Goal: Transaction & Acquisition: Purchase product/service

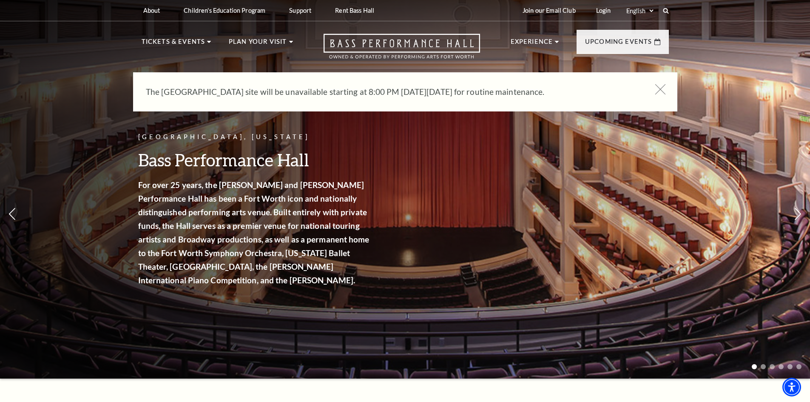
click at [660, 85] on icon at bounding box center [660, 89] width 11 height 11
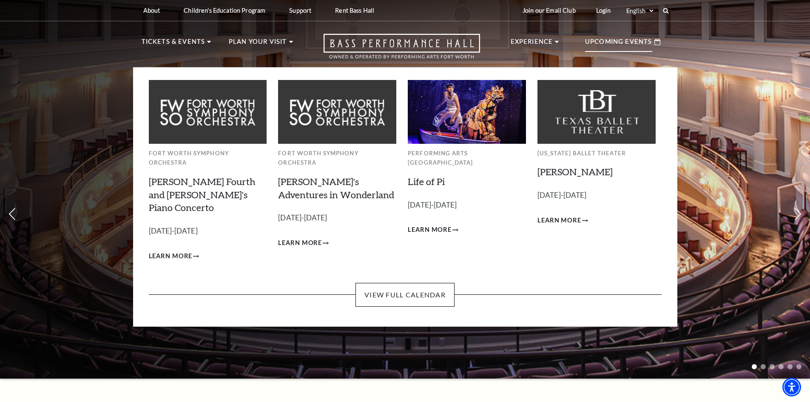
click at [626, 38] on p "Upcoming Events" at bounding box center [618, 44] width 67 height 15
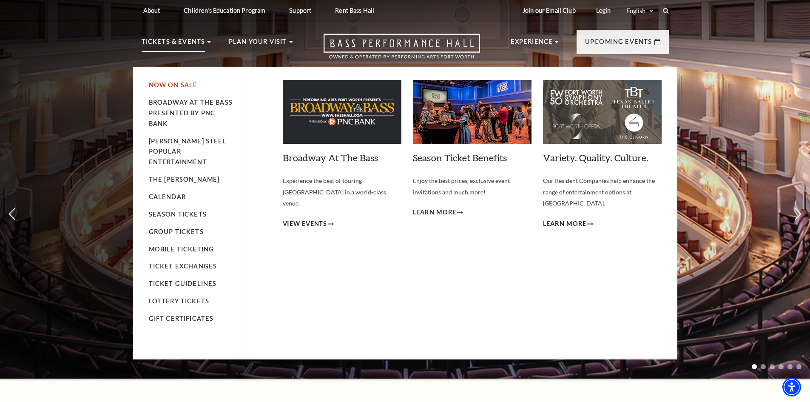
click at [174, 84] on link "Now On Sale" at bounding box center [173, 84] width 49 height 7
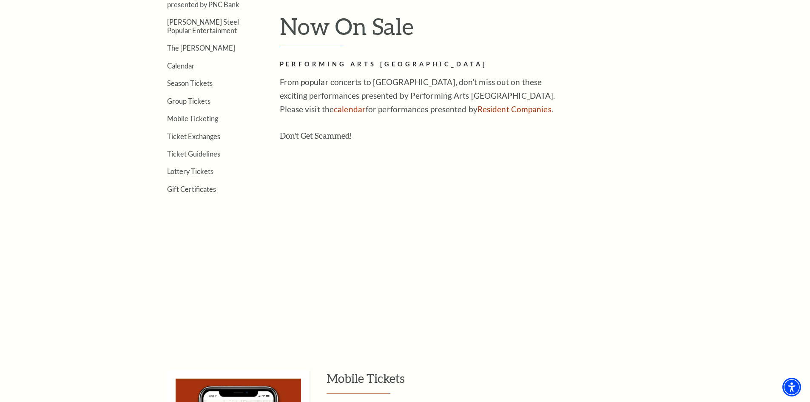
scroll to position [85, 0]
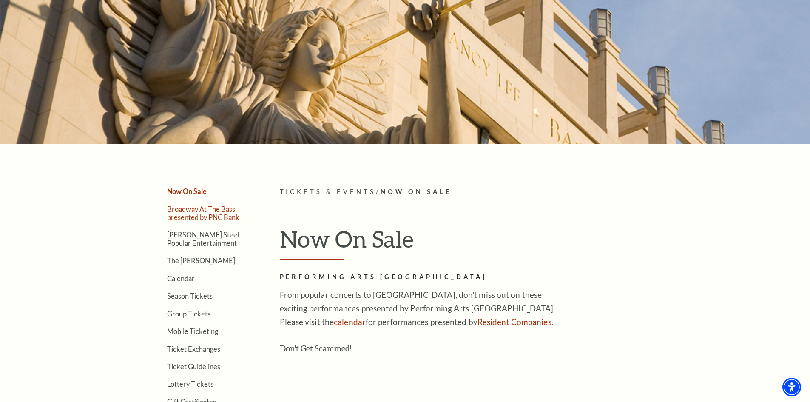
click at [198, 212] on link "Broadway At The Bass presented by PNC Bank" at bounding box center [203, 213] width 72 height 16
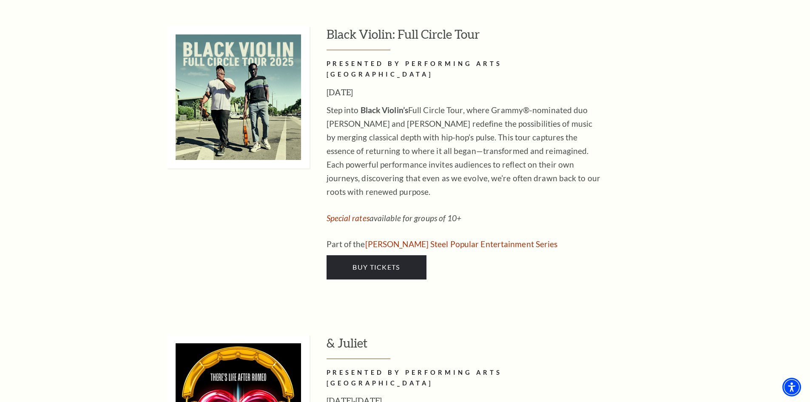
scroll to position [2849, 0]
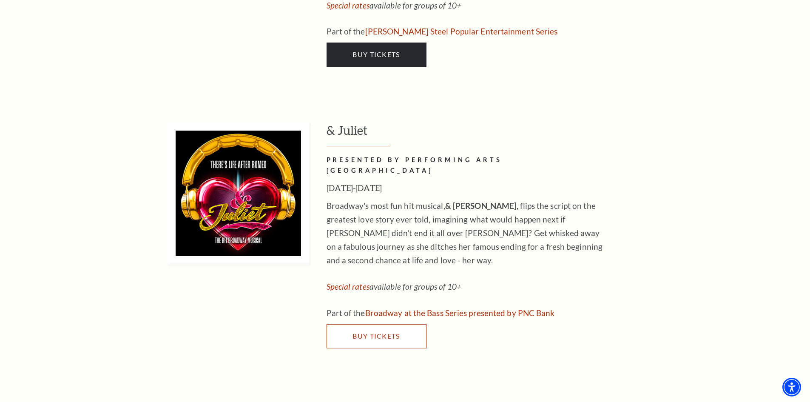
click at [382, 332] on span "Buy Tickets" at bounding box center [376, 336] width 47 height 8
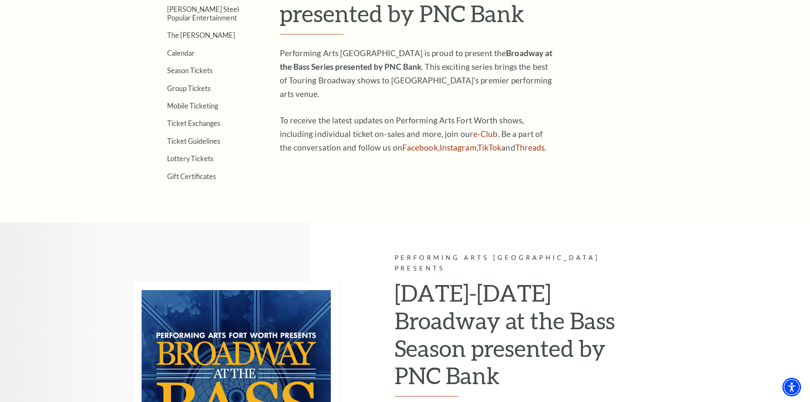
scroll to position [212, 0]
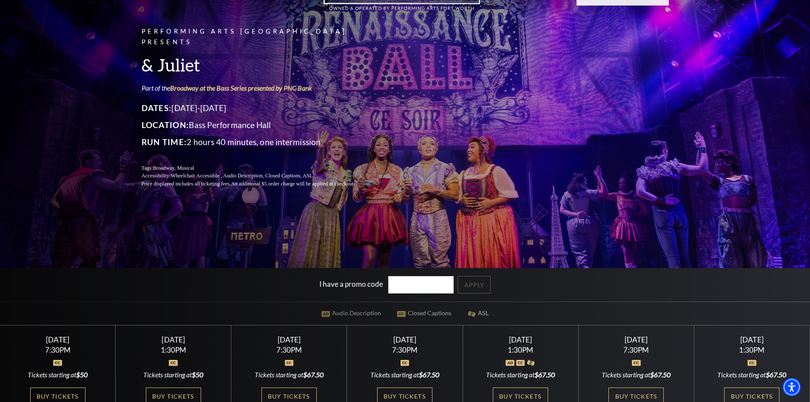
scroll to position [170, 0]
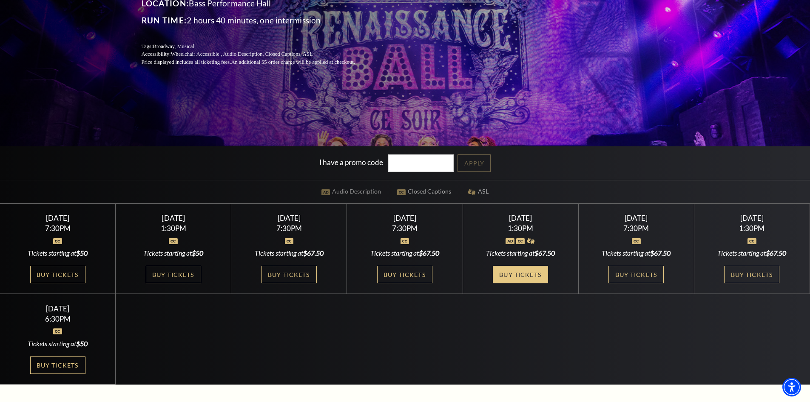
click at [510, 277] on link "Buy Tickets" at bounding box center [520, 274] width 55 height 17
click at [517, 275] on link "Buy Tickets" at bounding box center [520, 274] width 55 height 17
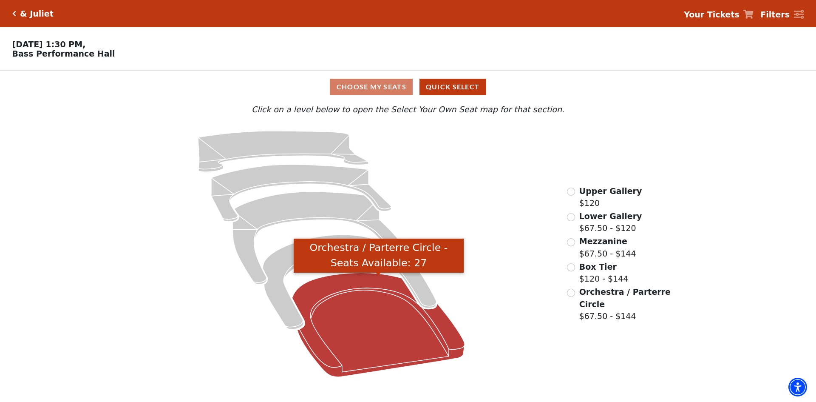
click at [371, 358] on icon "Orchestra / Parterre Circle - Seats Available: 27" at bounding box center [379, 325] width 173 height 104
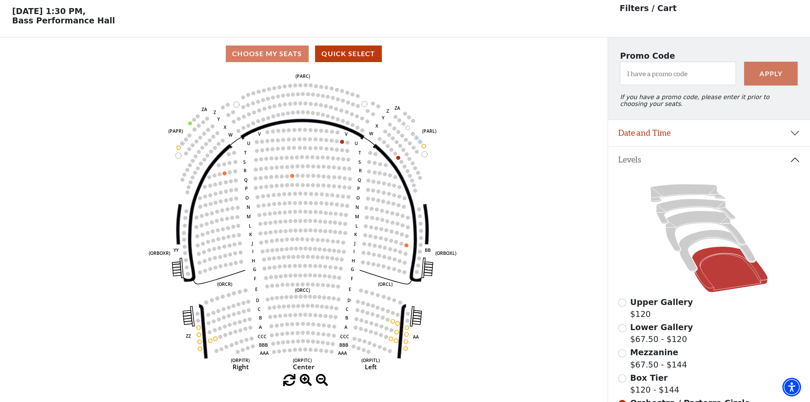
scroll to position [40, 0]
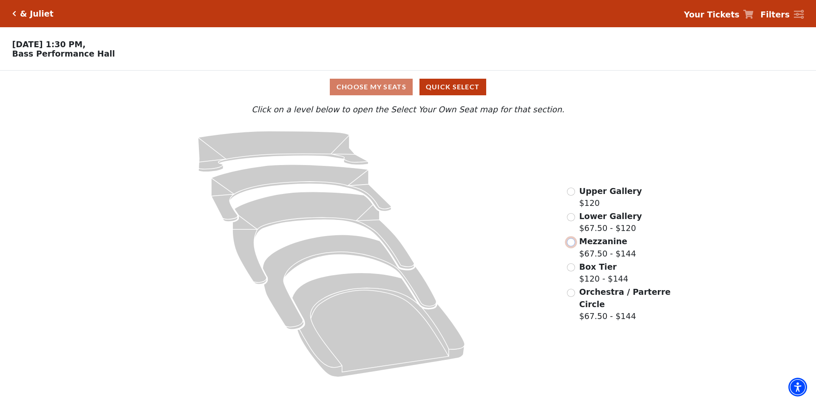
click at [573, 246] on input "Mezzanine$67.50 - $144\a" at bounding box center [571, 242] width 8 height 8
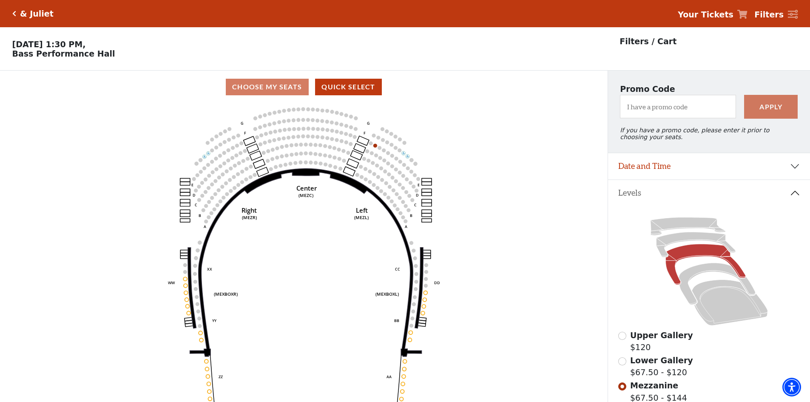
click at [13, 13] on icon "Click here to go back to filters" at bounding box center [14, 14] width 4 height 6
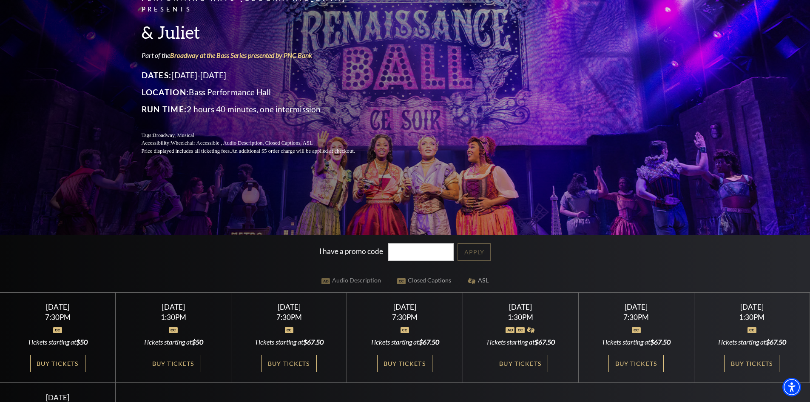
scroll to position [170, 0]
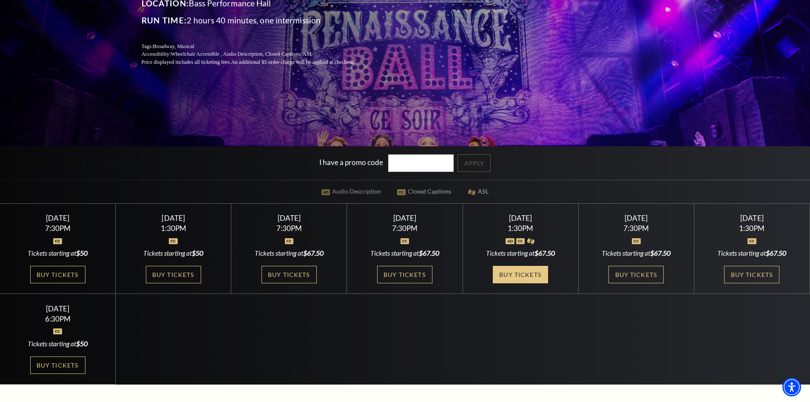
click at [532, 276] on link "Buy Tickets" at bounding box center [520, 274] width 55 height 17
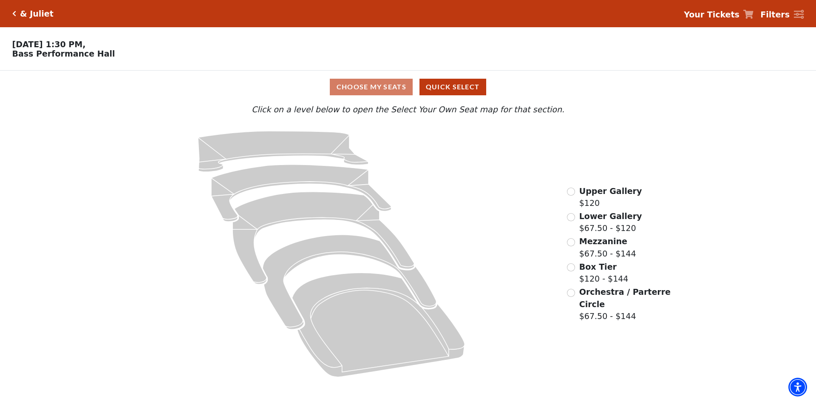
click at [374, 90] on div "Choose My Seats Quick Select" at bounding box center [408, 87] width 612 height 17
click at [573, 221] on input "Lower Gallery$67.50 - $120\a" at bounding box center [571, 217] width 8 height 8
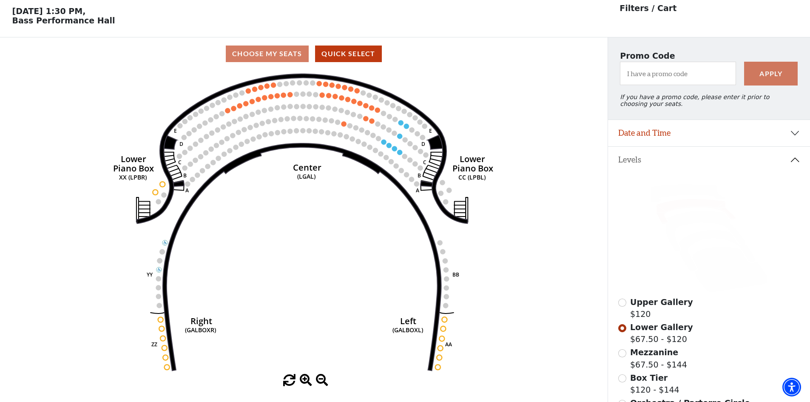
scroll to position [40, 0]
